Goal: Task Accomplishment & Management: Manage account settings

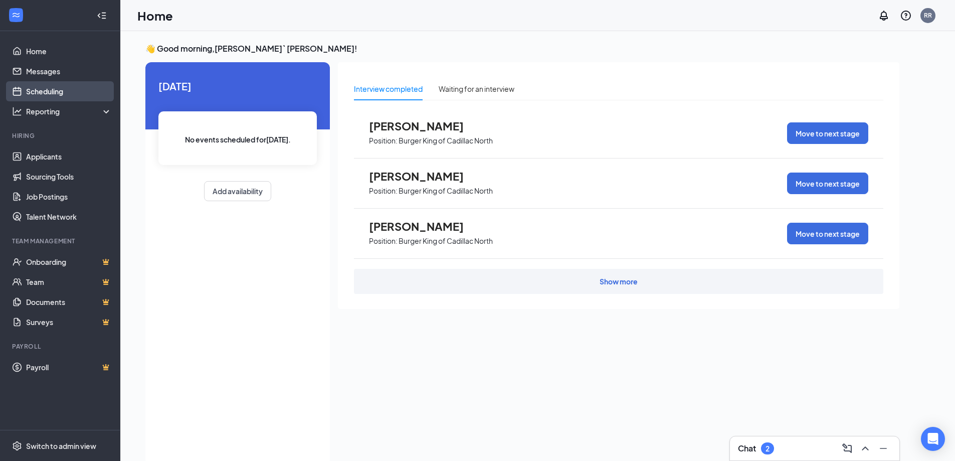
click at [52, 88] on link "Scheduling" at bounding box center [69, 91] width 86 height 20
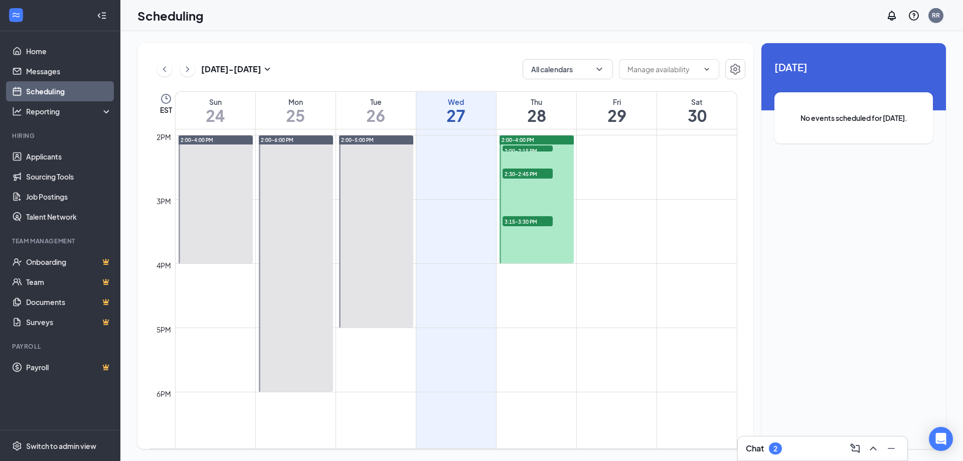
scroll to position [844, 0]
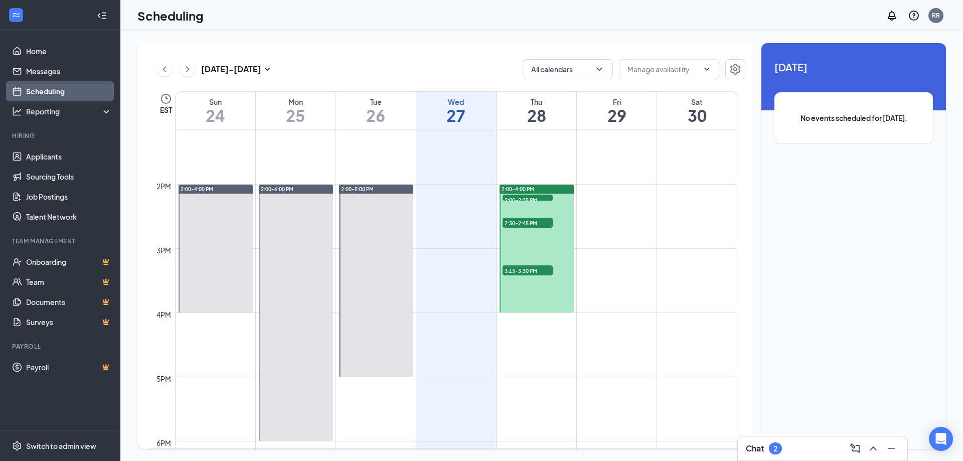
click at [521, 195] on span "2:00-2:15 PM" at bounding box center [527, 200] width 50 height 10
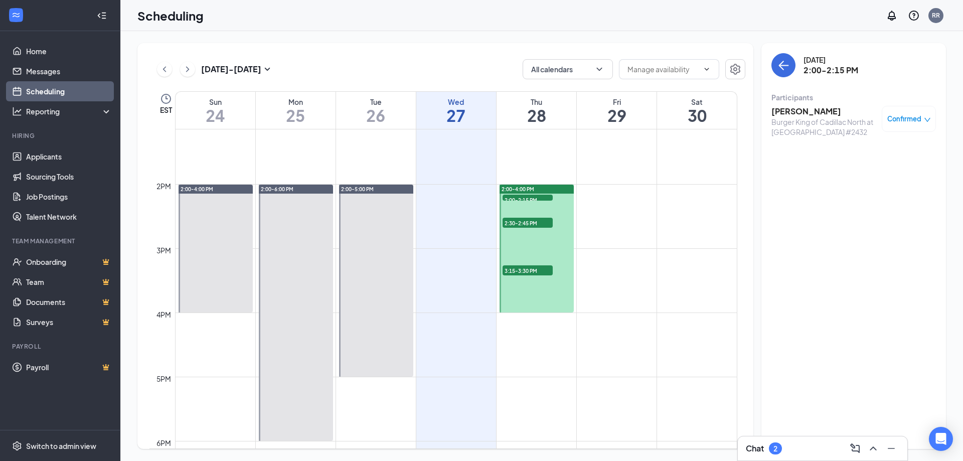
click at [528, 222] on span "2:30-2:45 PM" at bounding box center [527, 223] width 50 height 10
click at [523, 272] on span "3:15-3:30 PM" at bounding box center [527, 270] width 50 height 10
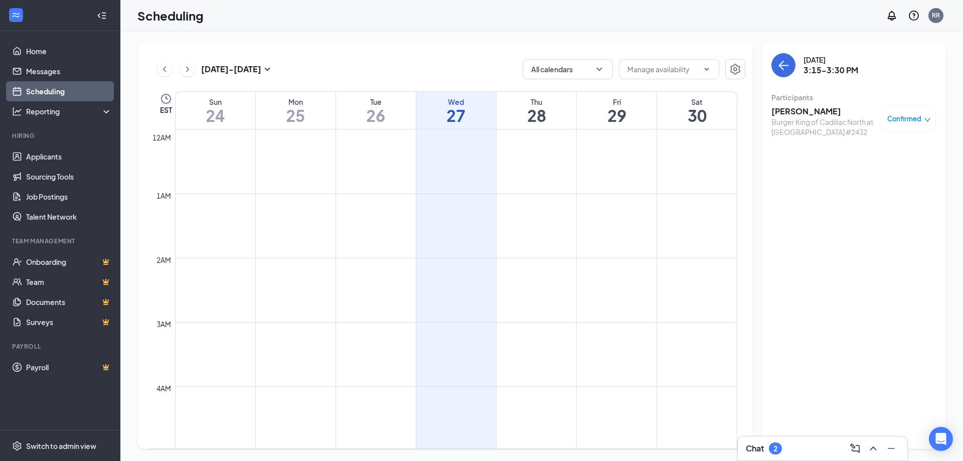
click at [334, 32] on div "[DATE] - [DATE] All calendars EST Sun 24 Mon 25 Tue 26 Wed 27 Thu 28 Fri 29 Sat…" at bounding box center [541, 246] width 842 height 430
click at [191, 69] on icon "ChevronRight" at bounding box center [187, 69] width 10 height 12
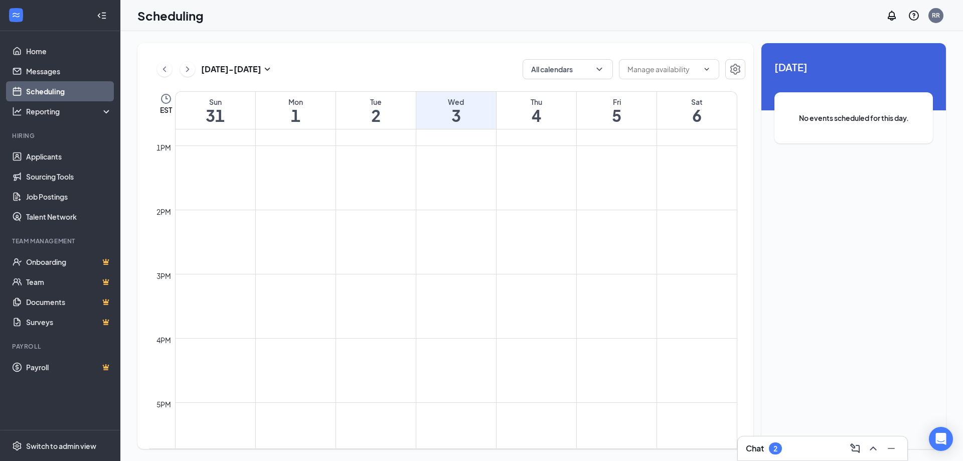
scroll to position [844, 0]
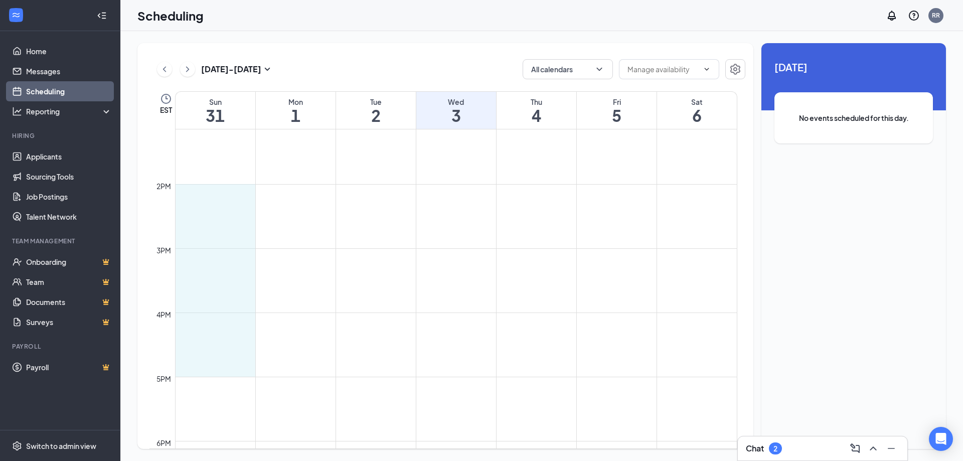
drag, startPoint x: 188, startPoint y: 192, endPoint x: 208, endPoint y: 360, distance: 169.6
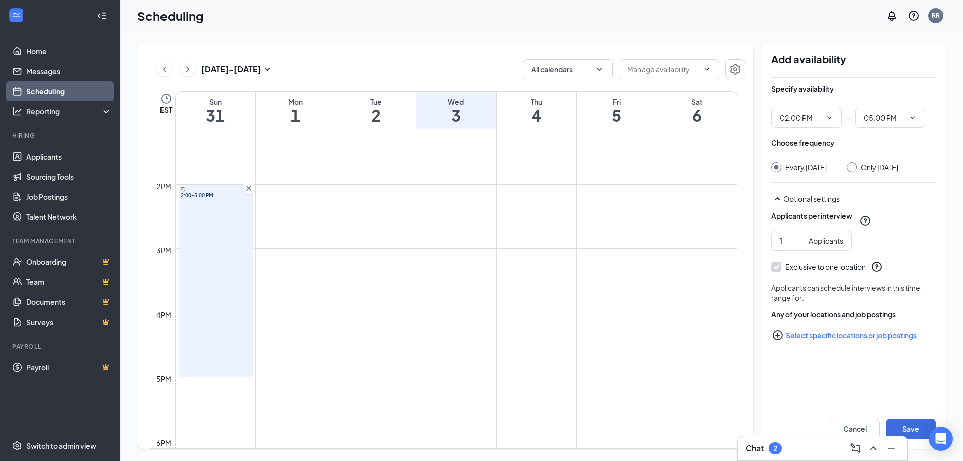
click at [853, 164] on input "Only [DATE]" at bounding box center [849, 165] width 7 height 7
radio input "true"
radio input "false"
click at [901, 419] on button "Save" at bounding box center [910, 429] width 50 height 20
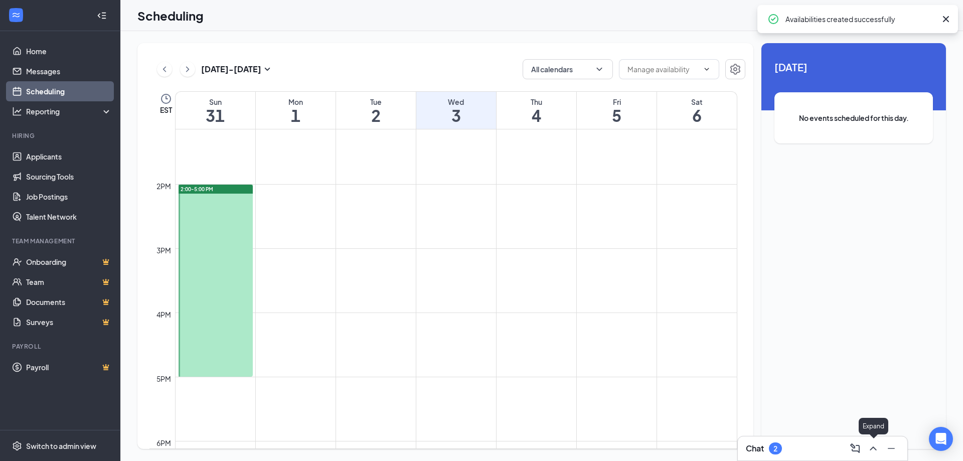
click at [876, 447] on icon "ChevronUp" at bounding box center [873, 448] width 12 height 12
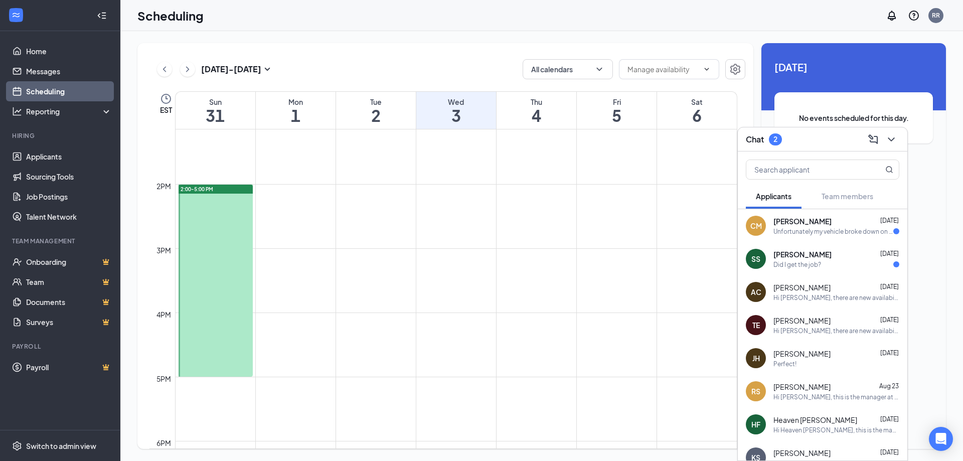
click at [820, 228] on div "Unfortunately my vehicle broke down on me the other day and don't know when I w…" at bounding box center [833, 231] width 120 height 9
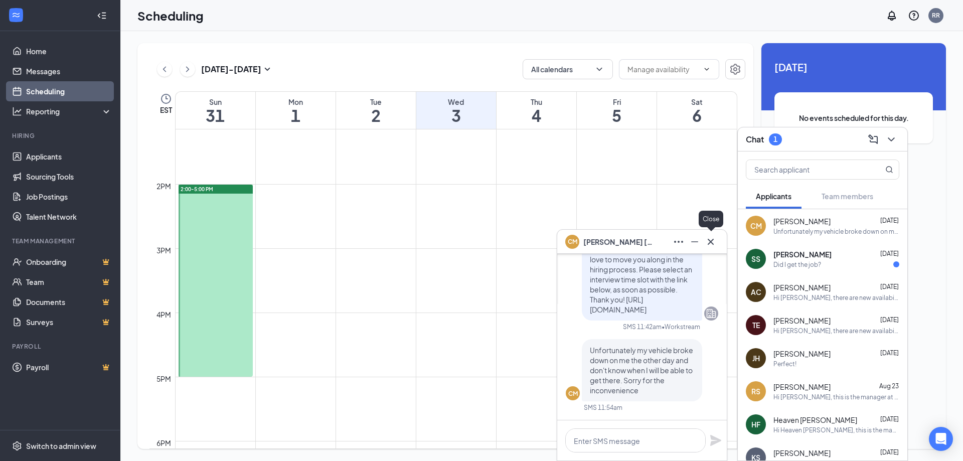
click at [710, 240] on icon "Cross" at bounding box center [710, 242] width 12 height 12
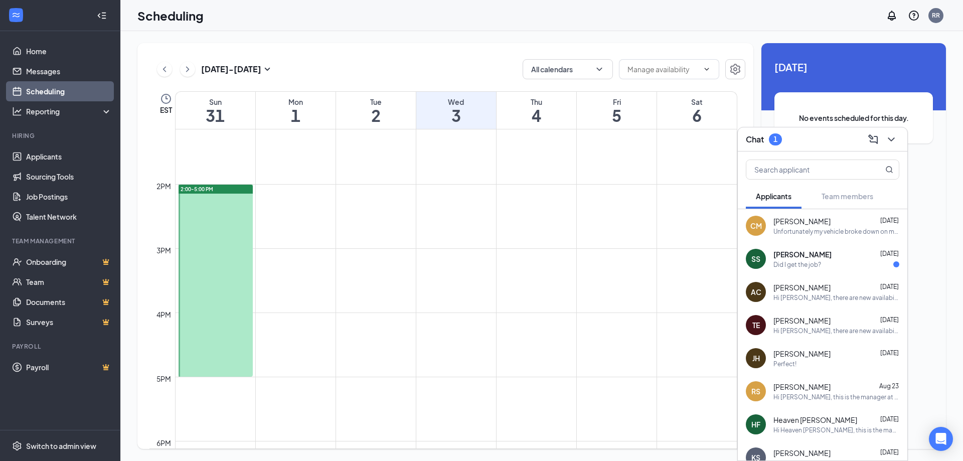
click at [806, 254] on span "[PERSON_NAME]" at bounding box center [802, 254] width 58 height 10
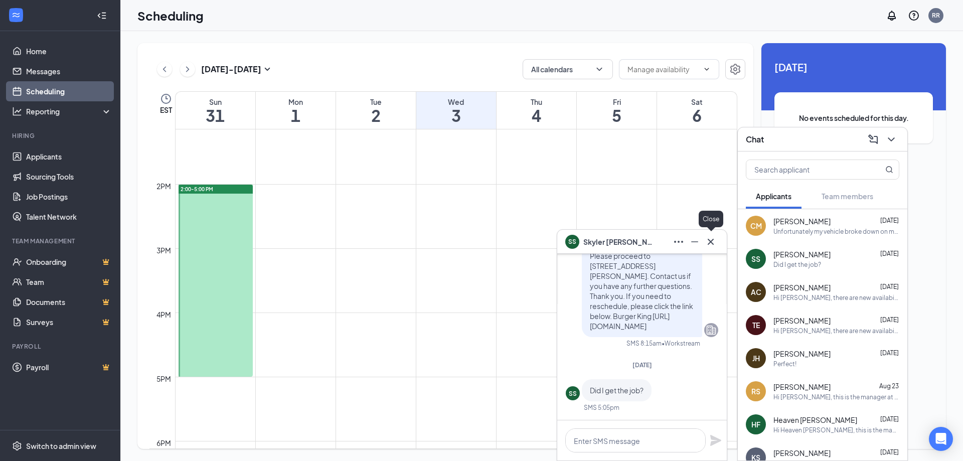
click at [712, 240] on icon "Cross" at bounding box center [710, 241] width 6 height 6
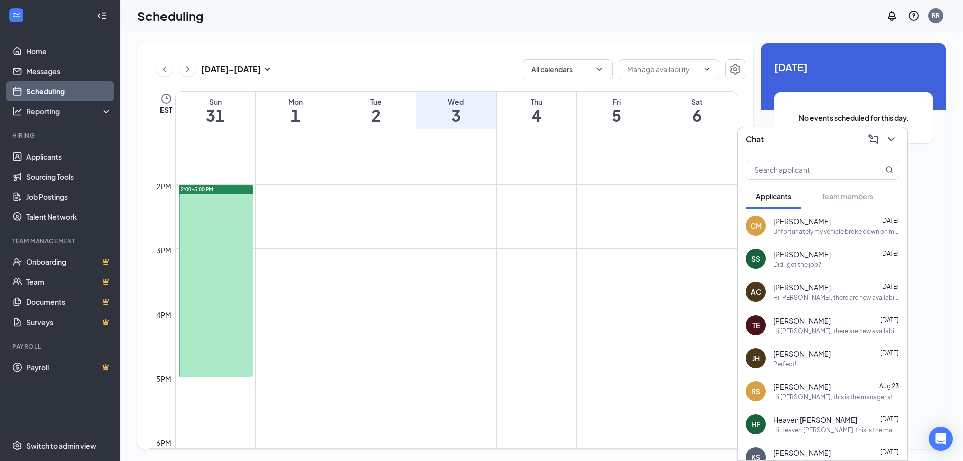
click at [901, 141] on div "Chat" at bounding box center [821, 139] width 169 height 24
